Goal: Check status

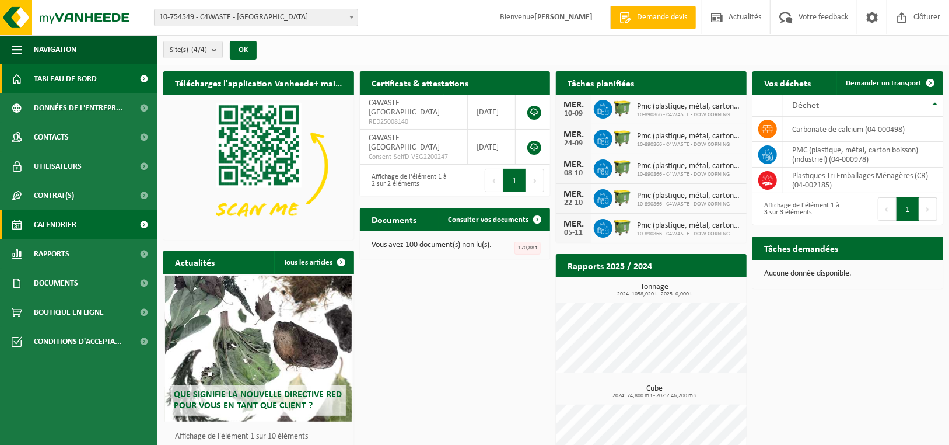
click at [104, 223] on link "Calendrier" at bounding box center [79, 224] width 158 height 29
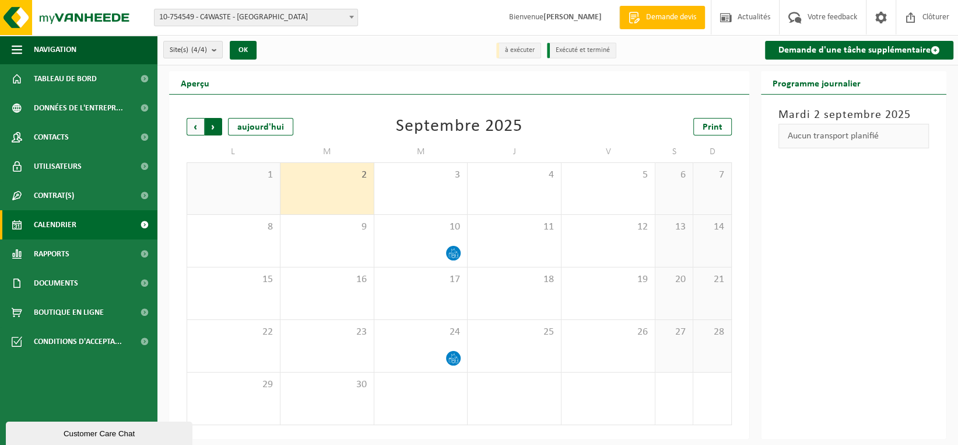
click at [193, 131] on span "Précédent" at bounding box center [196, 127] width 18 height 18
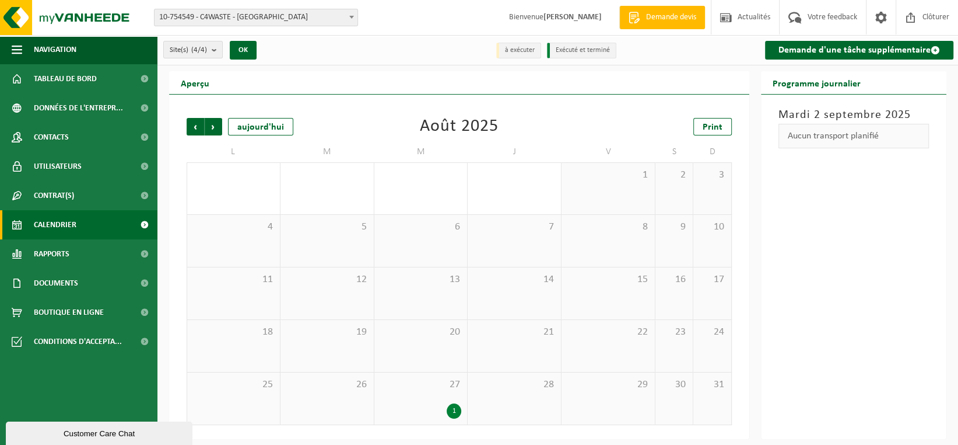
click at [415, 402] on div "27 1" at bounding box center [421, 398] width 93 height 52
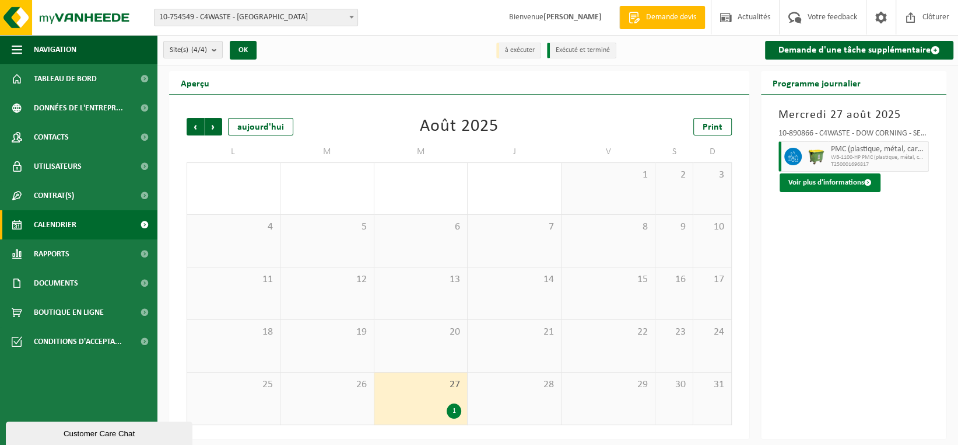
click at [810, 180] on button "Voir plus d'informations" at bounding box center [830, 182] width 101 height 19
